Goal: Register for event/course

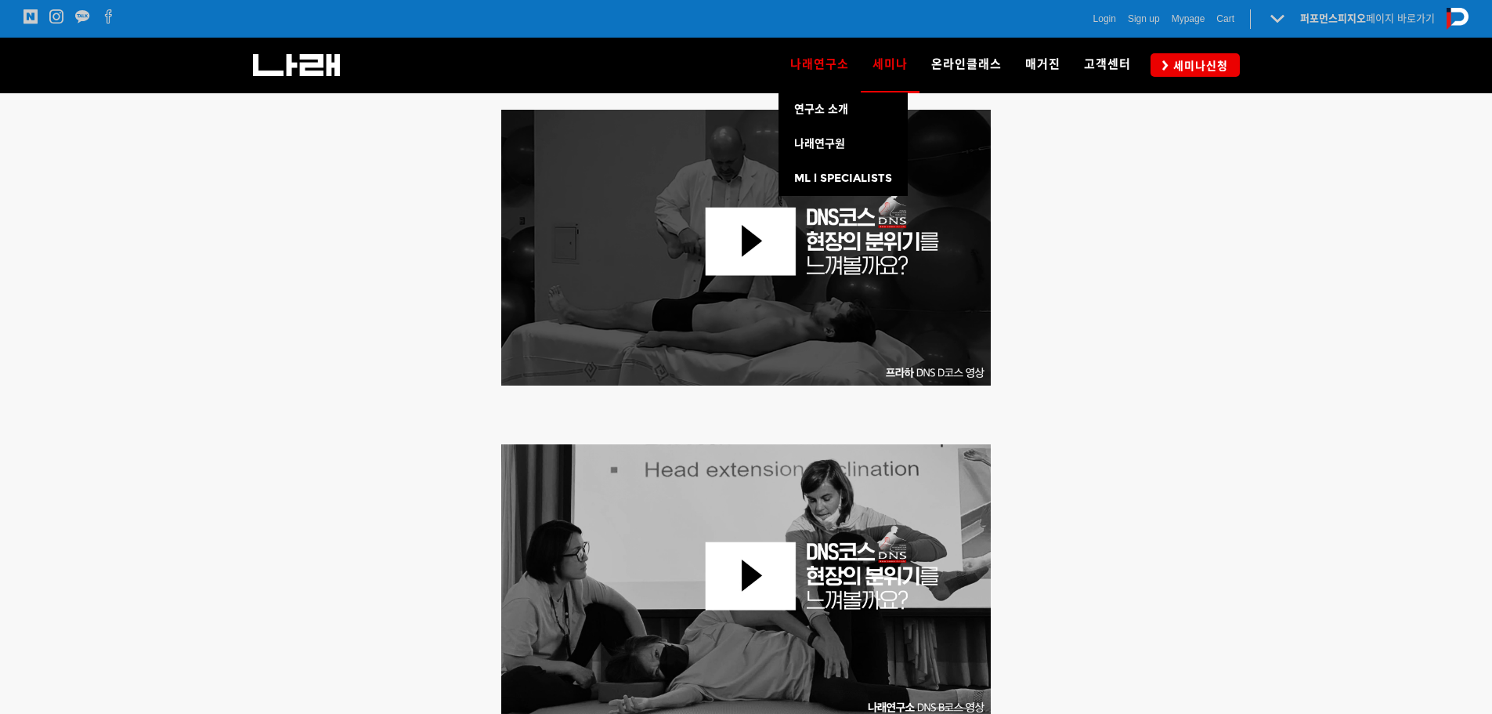
scroll to position [392, 0]
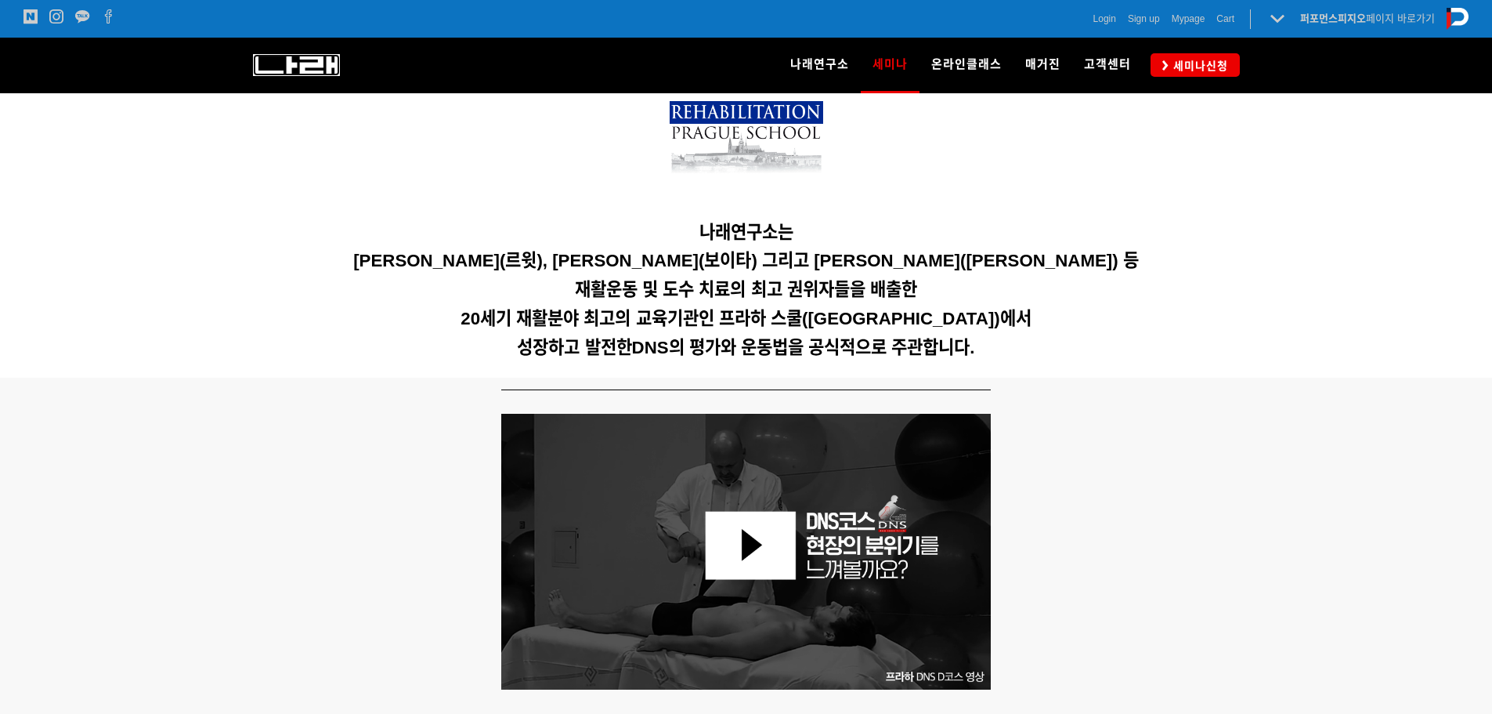
click at [327, 74] on img at bounding box center [296, 65] width 87 height 22
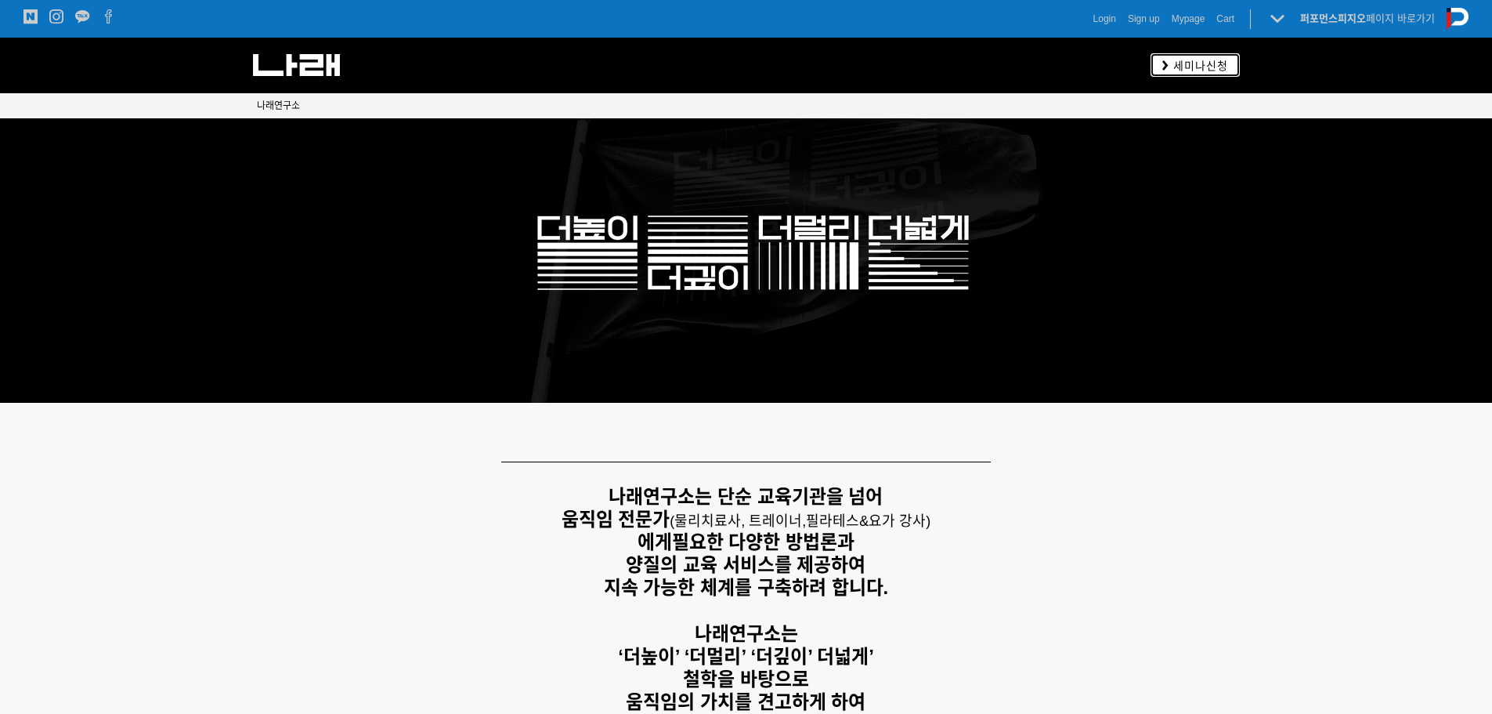
click at [1188, 70] on span "세미나신청" at bounding box center [1199, 66] width 60 height 16
